Goal: Ask a question

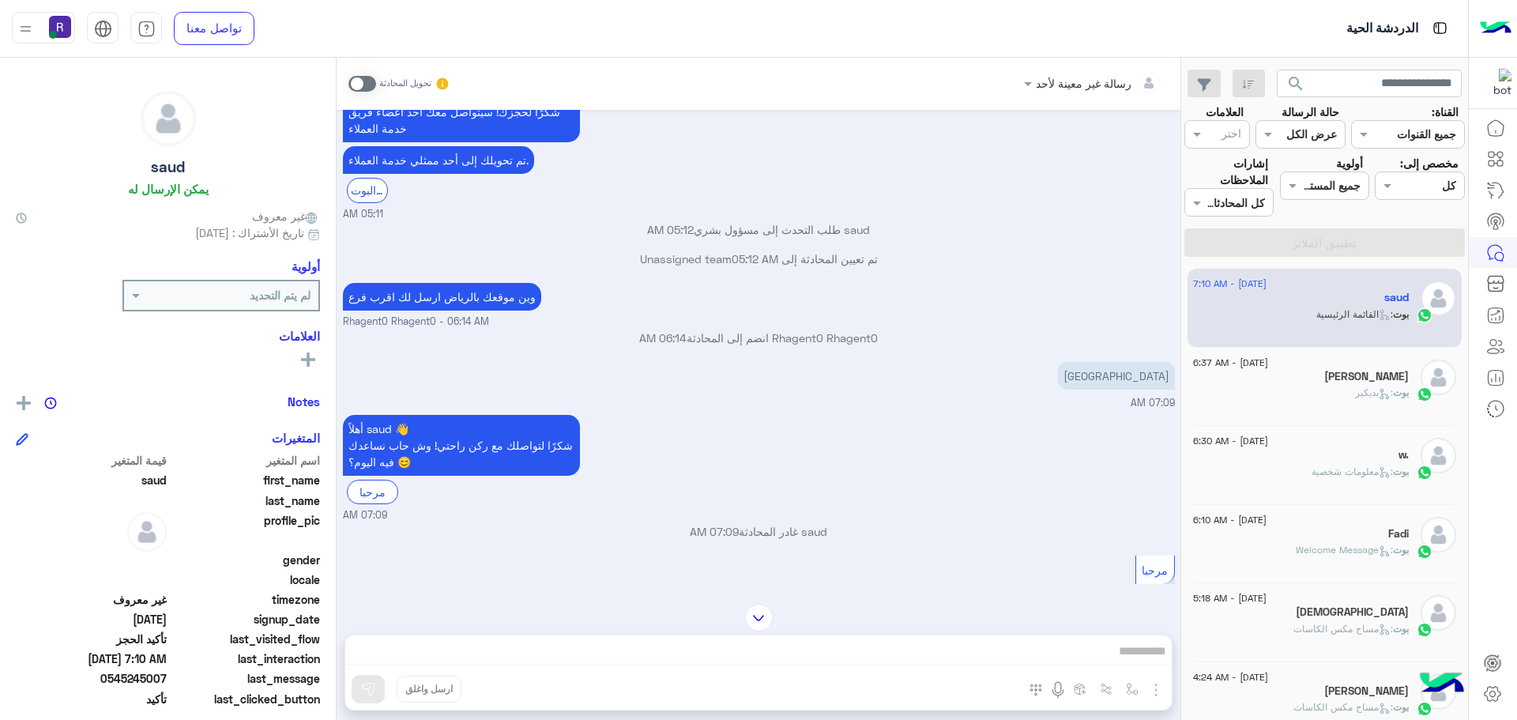
scroll to position [1051, 0]
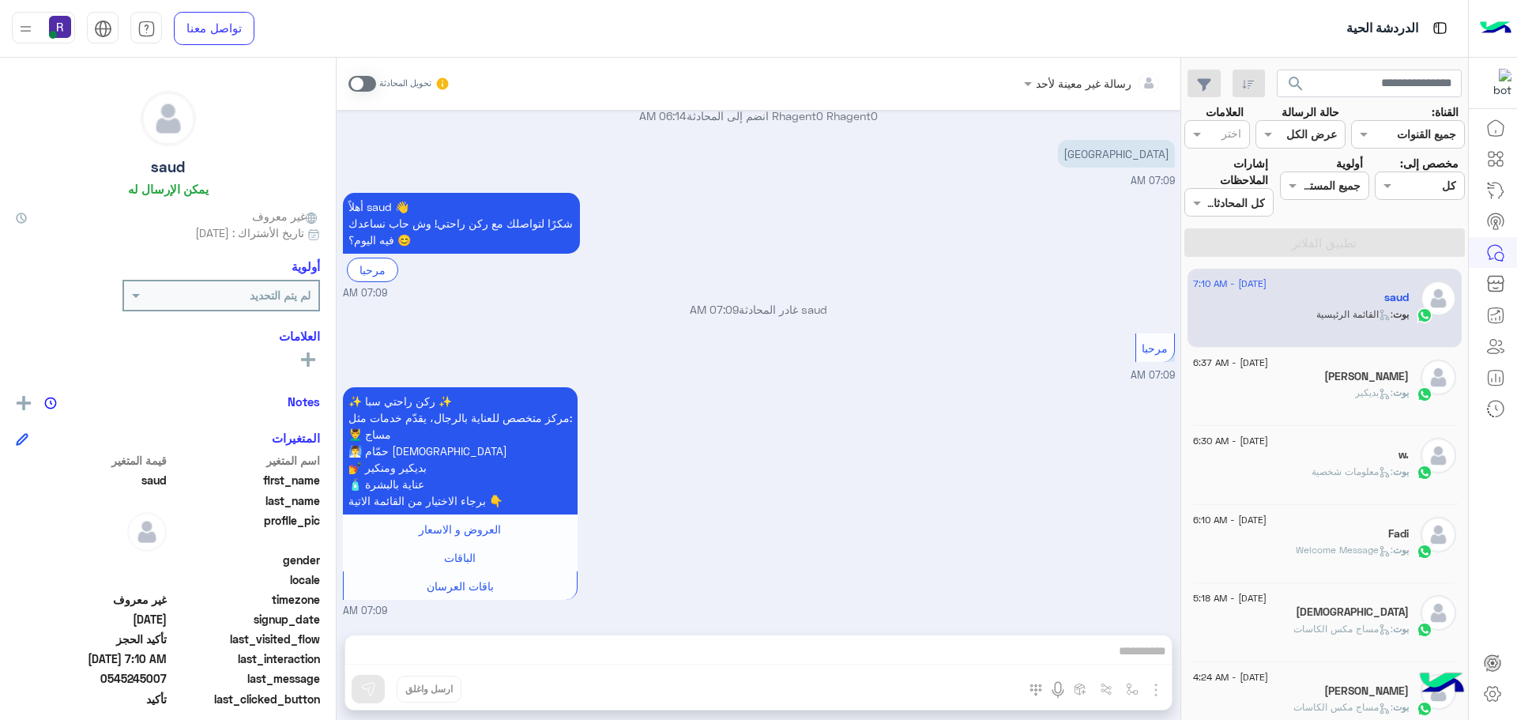
click at [1349, 416] on div "[DATE] - 6:37 AM [PERSON_NAME] : بديكير" at bounding box center [1324, 387] width 275 height 79
click at [1325, 374] on div "[PERSON_NAME]" at bounding box center [1301, 378] width 216 height 17
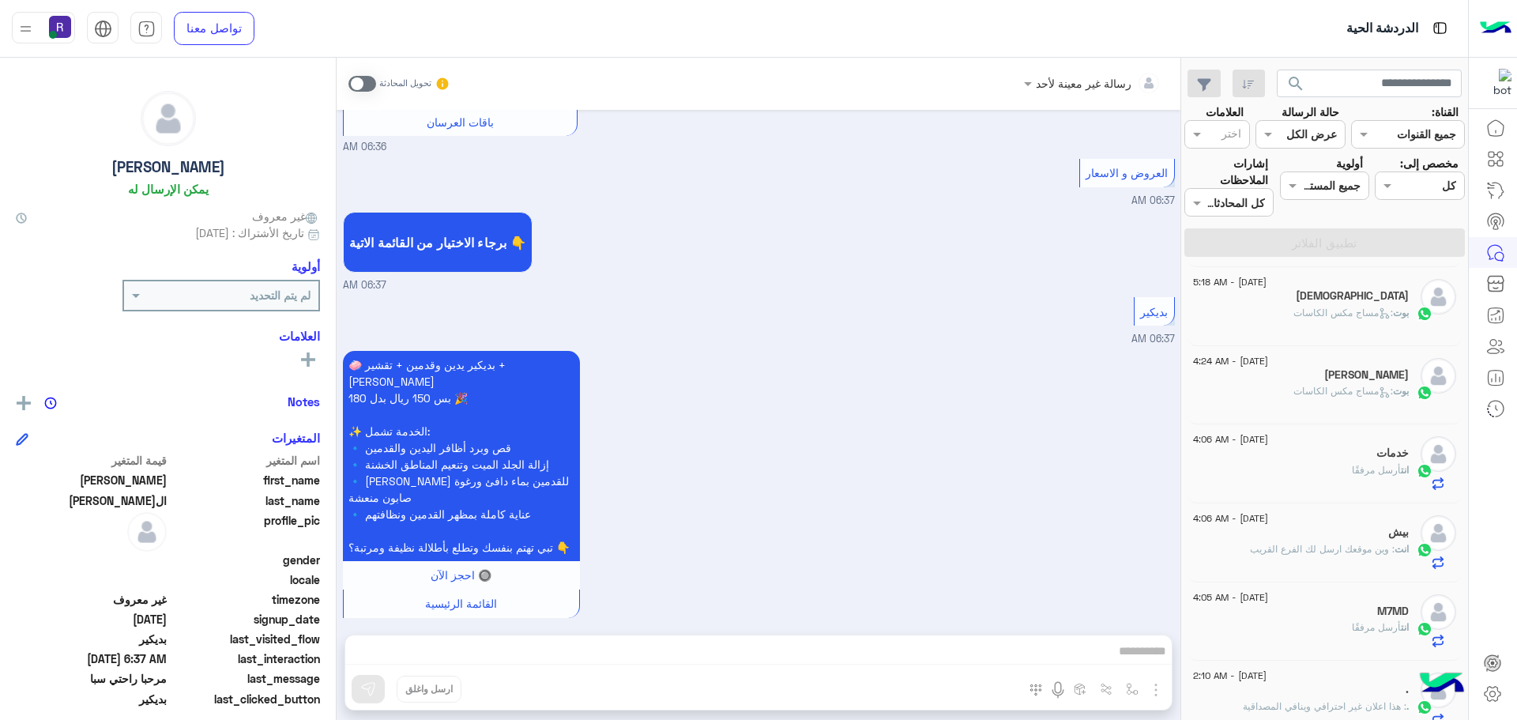
scroll to position [711, 0]
click at [1262, 544] on span ": وين موقعك ارسل لك الفرع القريب" at bounding box center [1322, 546] width 145 height 12
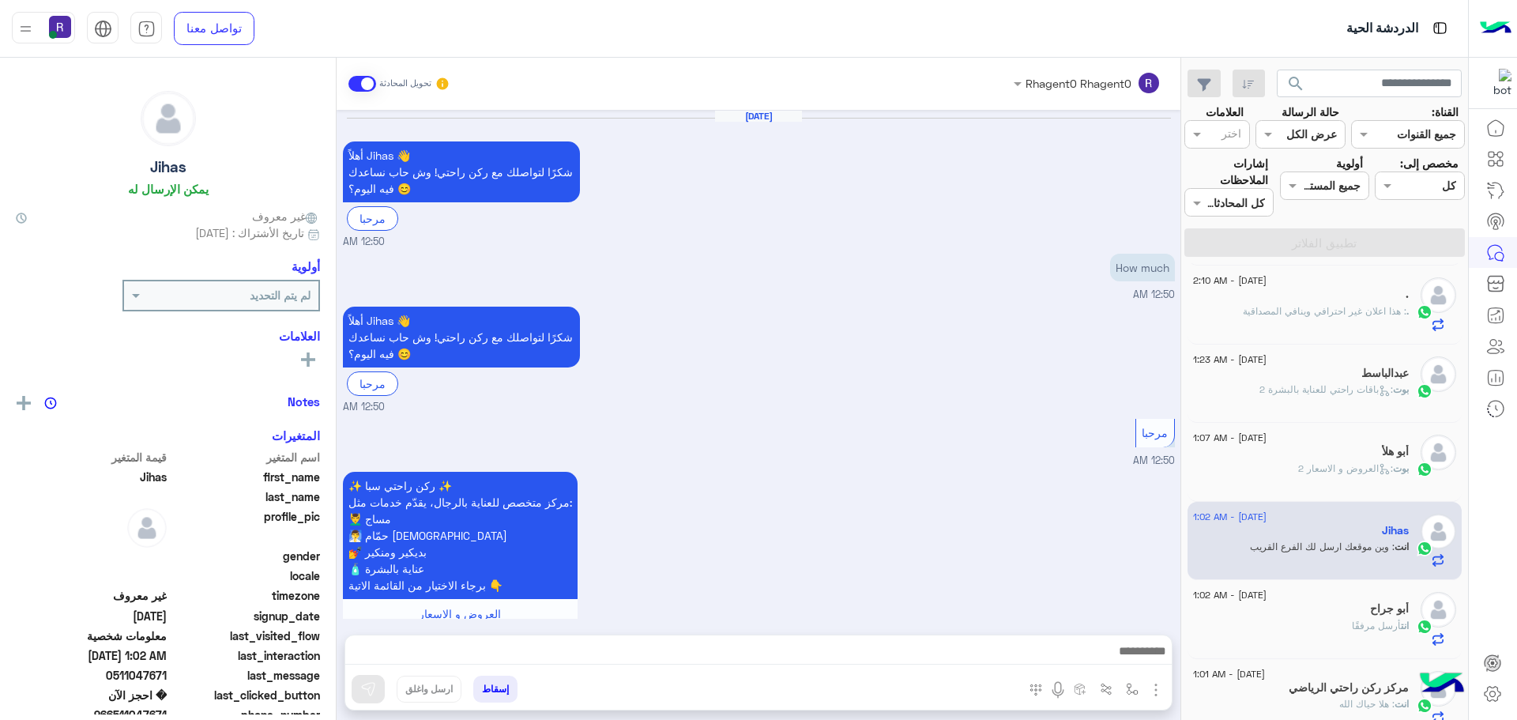
scroll to position [1243, 0]
